Goal: Navigation & Orientation: Find specific page/section

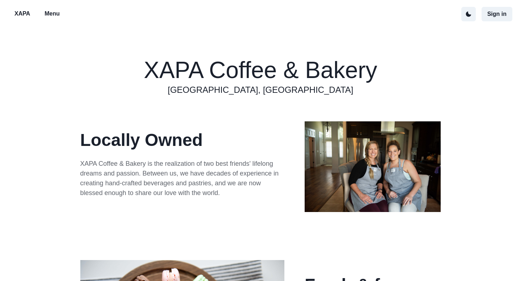
click at [57, 15] on p "Menu" at bounding box center [51, 13] width 15 height 9
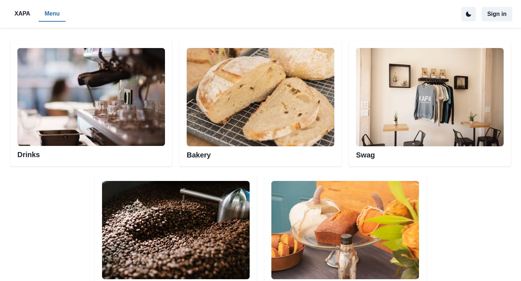
scroll to position [365, 0]
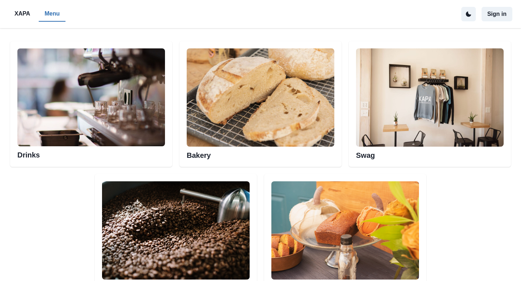
click at [234, 112] on img at bounding box center [261, 97] width 148 height 98
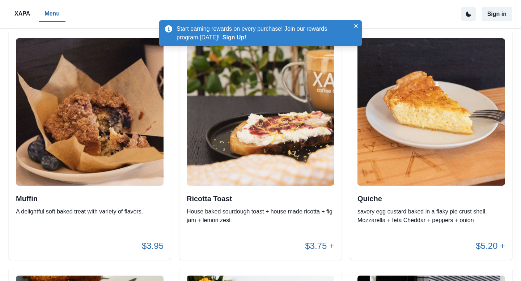
scroll to position [1019, 0]
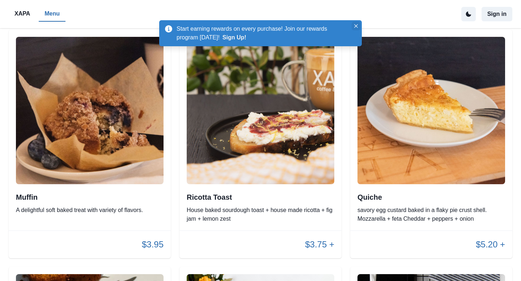
click at [353, 25] on button "Close" at bounding box center [356, 26] width 9 height 9
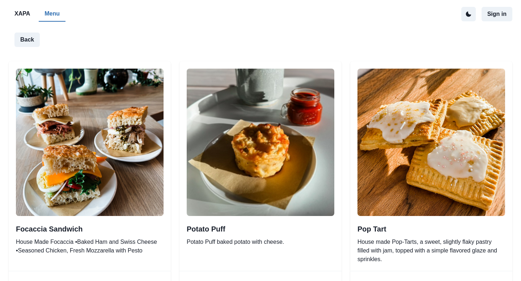
scroll to position [0, 0]
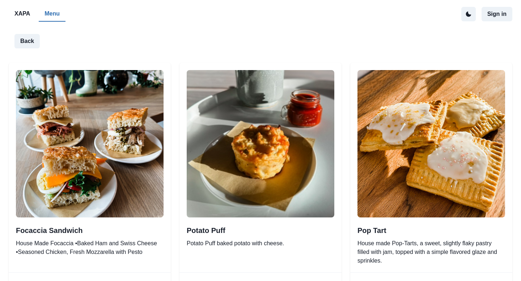
click at [22, 14] on p "XAPA" at bounding box center [22, 13] width 16 height 9
